Goal: Task Accomplishment & Management: Use online tool/utility

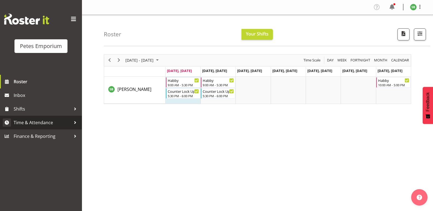
click at [26, 120] on span "Time & Attendance" at bounding box center [42, 123] width 57 height 8
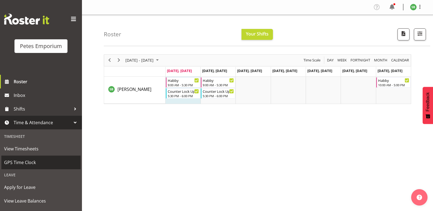
click at [19, 164] on span "GPS Time Clock" at bounding box center [41, 163] width 74 height 8
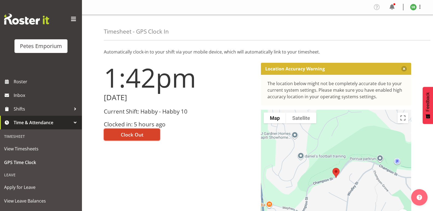
click at [133, 135] on span "Clock Out" at bounding box center [132, 134] width 23 height 7
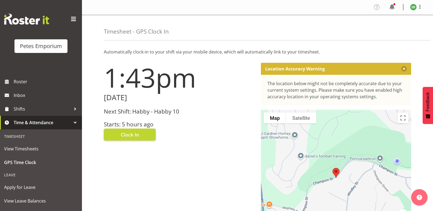
click at [410, 6] on img at bounding box center [413, 7] width 7 height 7
click at [389, 30] on link "Log Out" at bounding box center [397, 29] width 52 height 10
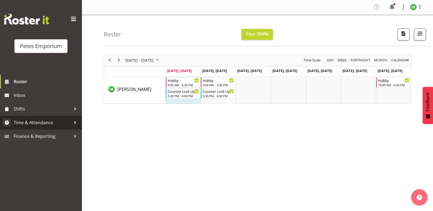
click at [40, 124] on span "Time & Attendance" at bounding box center [42, 123] width 57 height 8
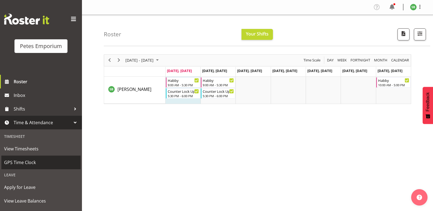
click at [19, 161] on span "GPS Time Clock" at bounding box center [41, 163] width 74 height 8
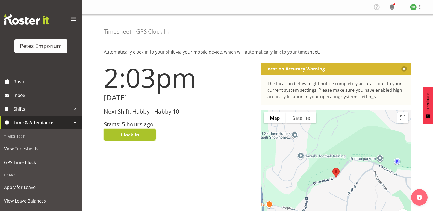
click at [135, 133] on span "Clock In" at bounding box center [130, 134] width 18 height 7
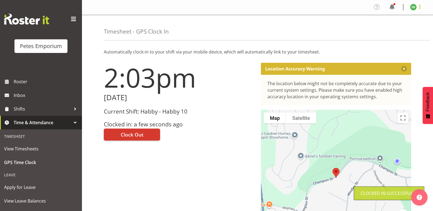
click at [420, 7] on span at bounding box center [420, 7] width 7 height 7
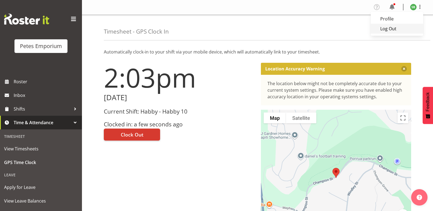
click at [387, 30] on link "Log Out" at bounding box center [397, 29] width 52 height 10
